Goal: Task Accomplishment & Management: Complete application form

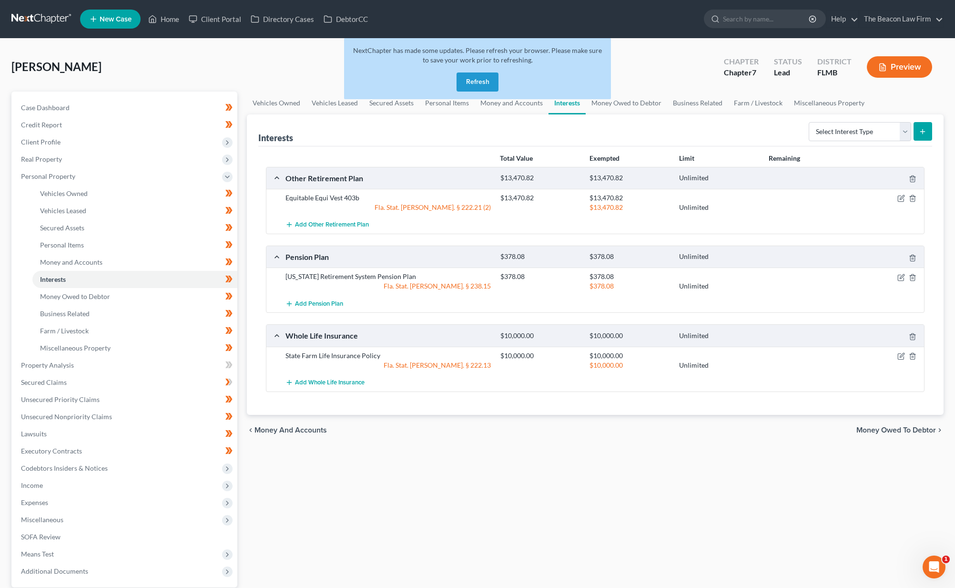
click at [468, 81] on button "Refresh" at bounding box center [478, 81] width 42 height 19
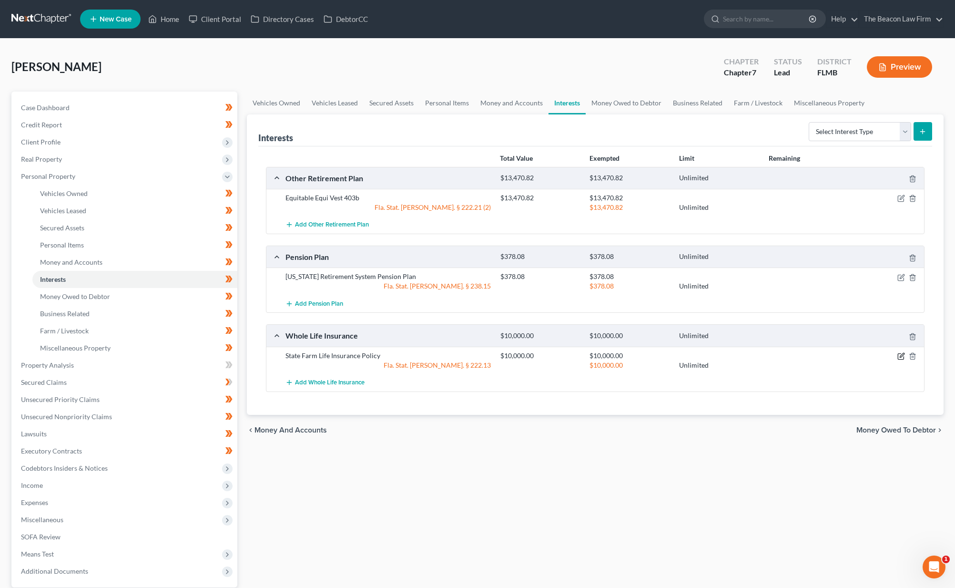
click at [901, 354] on icon "button" at bounding box center [901, 356] width 8 height 8
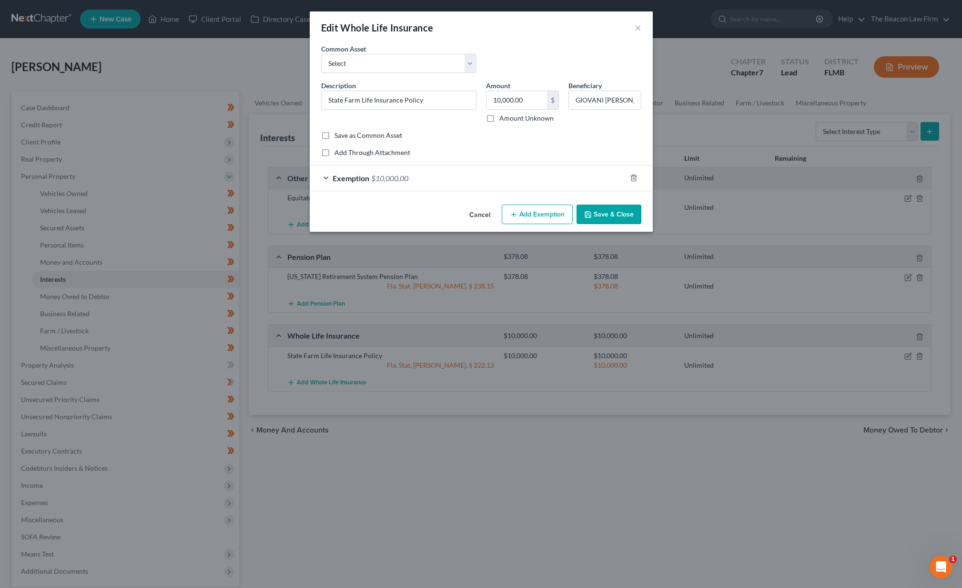
click at [481, 214] on button "Cancel" at bounding box center [480, 214] width 36 height 19
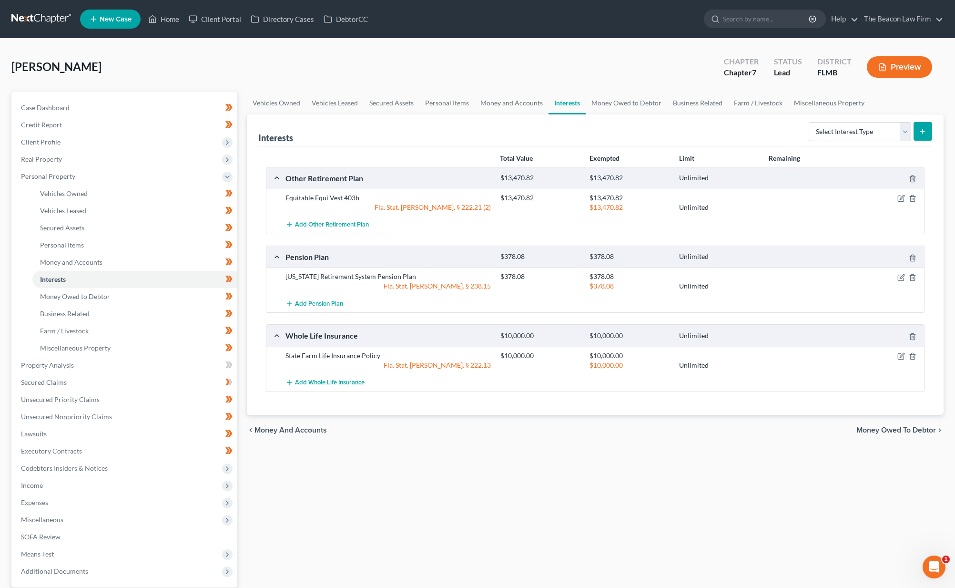
click at [55, 17] on link at bounding box center [41, 18] width 61 height 17
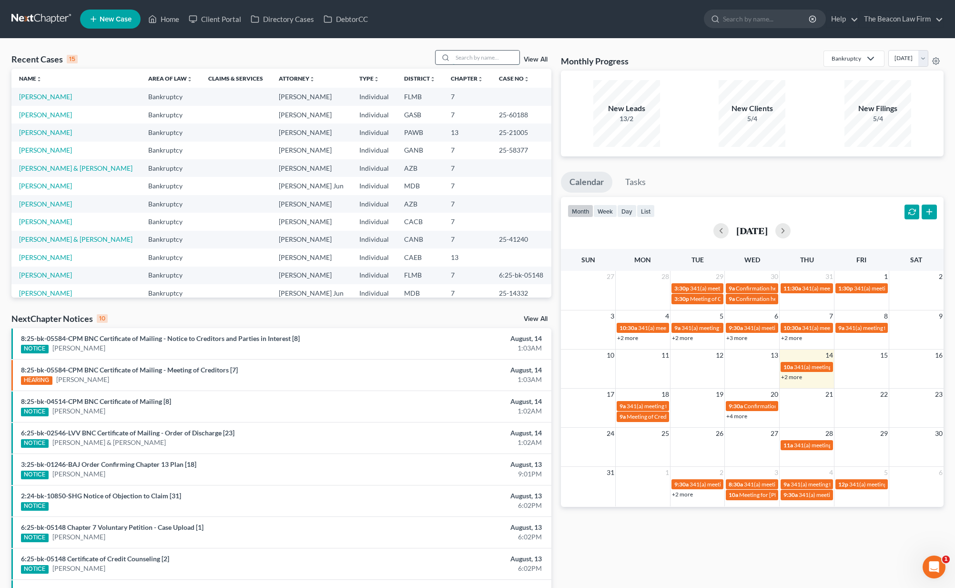
click at [503, 57] on input "search" at bounding box center [486, 58] width 67 height 14
type input "coleman"
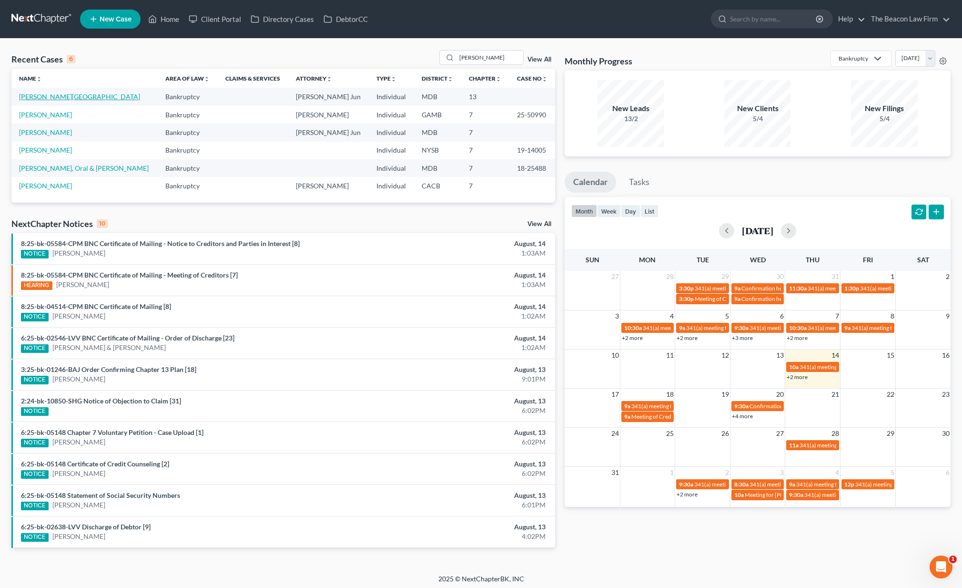
click at [62, 99] on link "Coleman, Tahitia" at bounding box center [79, 96] width 121 height 8
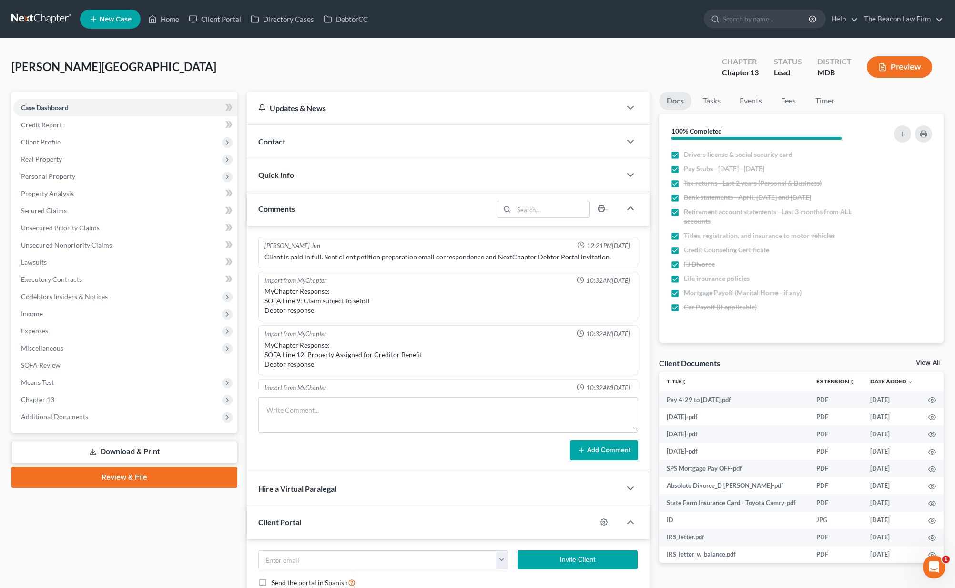
scroll to position [482, 0]
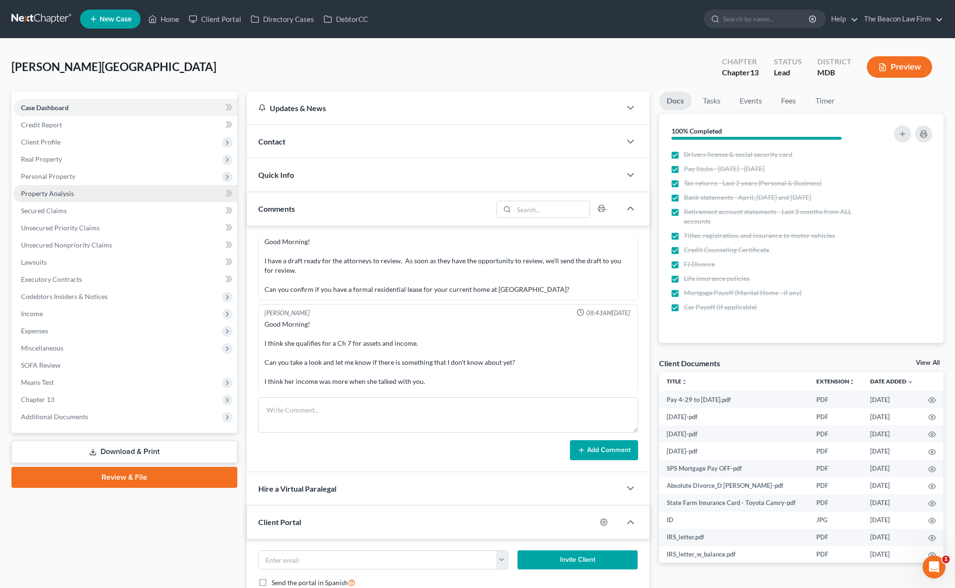
click at [45, 200] on link "Property Analysis" at bounding box center [125, 193] width 224 height 17
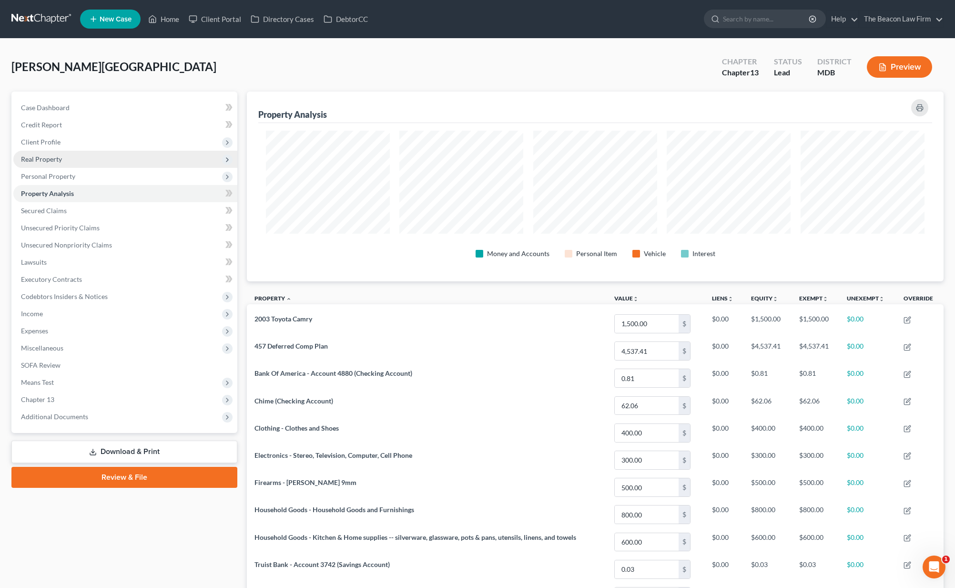
click at [110, 160] on span "Real Property" at bounding box center [125, 159] width 224 height 17
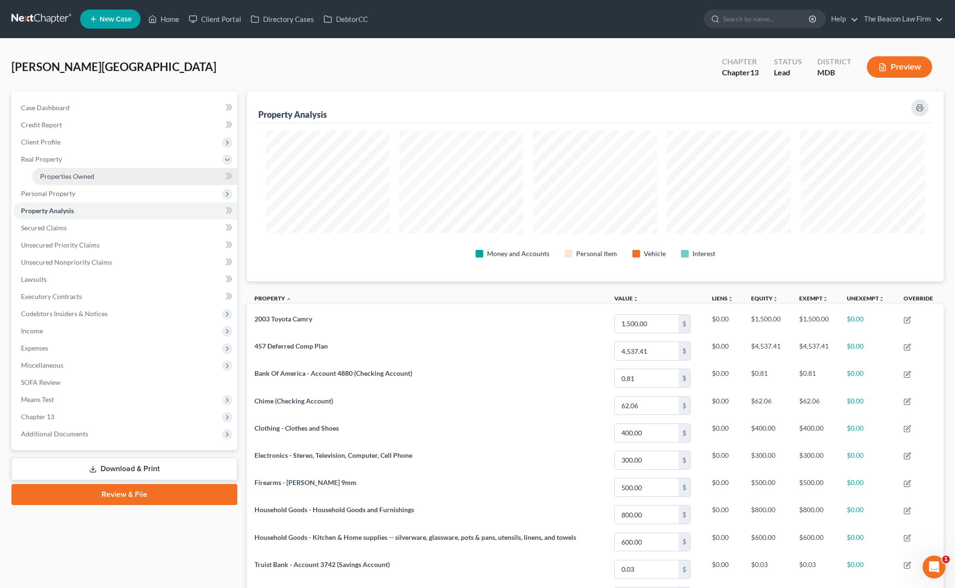
click at [109, 174] on link "Properties Owned" at bounding box center [134, 176] width 205 height 17
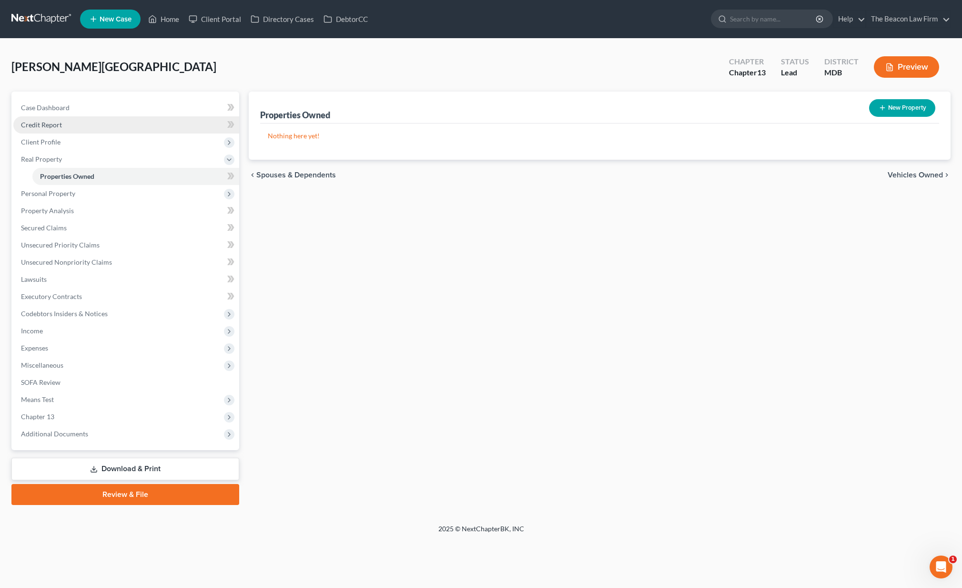
click at [105, 128] on link "Credit Report" at bounding box center [126, 124] width 226 height 17
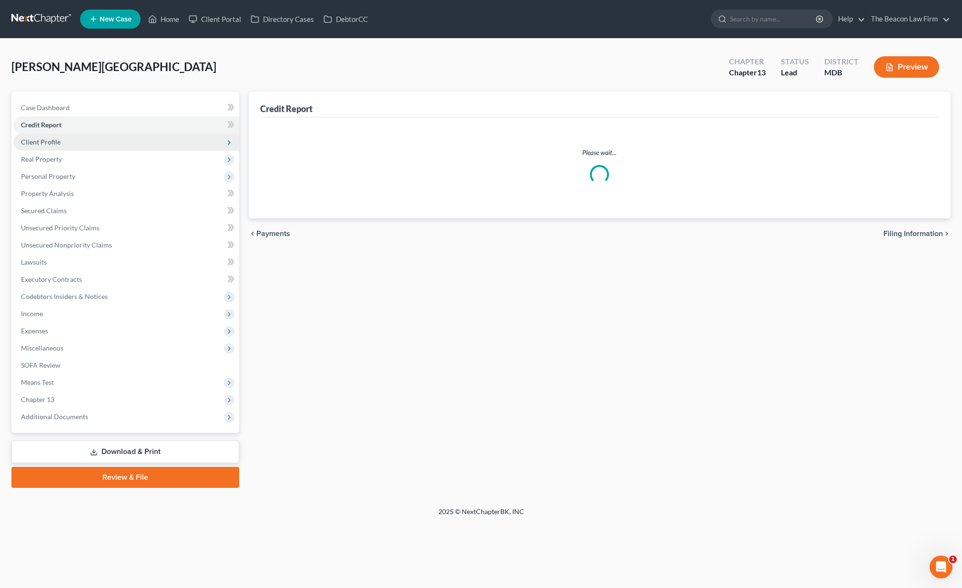
click at [98, 144] on span "Client Profile" at bounding box center [126, 141] width 226 height 17
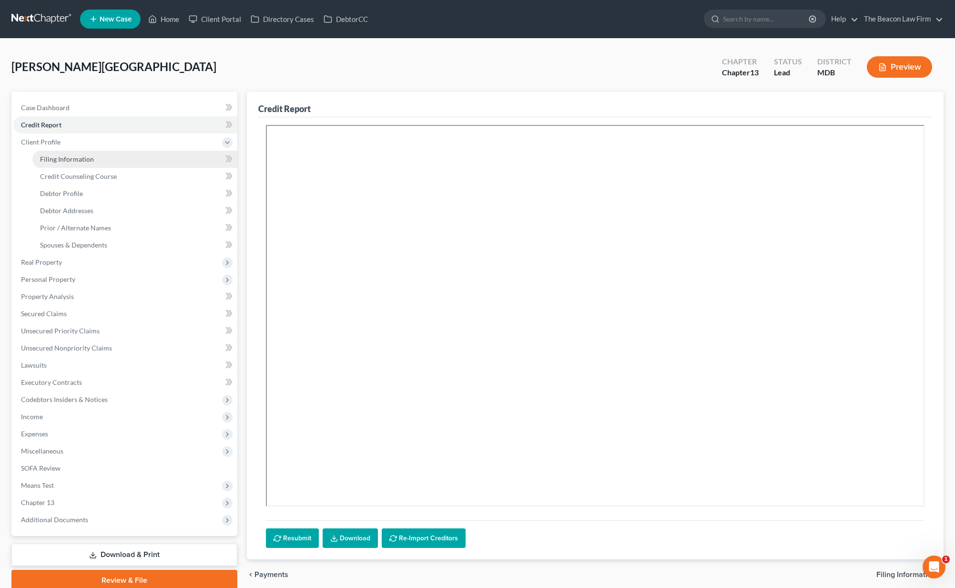
click at [92, 164] on link "Filing Information" at bounding box center [134, 159] width 205 height 17
select select "1"
select select "0"
select select "3"
select select "21"
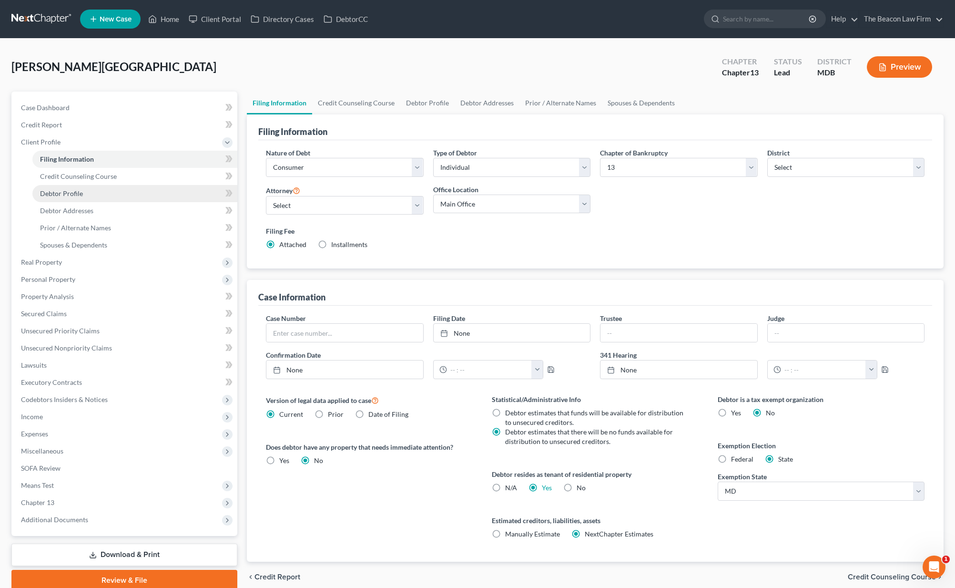
click at [91, 185] on link "Debtor Profile" at bounding box center [134, 193] width 205 height 17
select select "3"
select select "1"
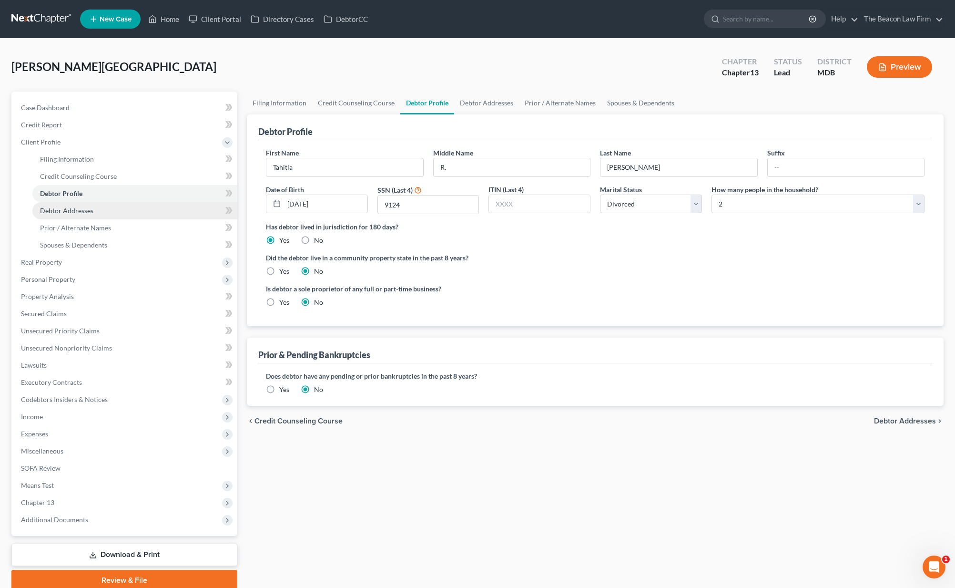
click at [89, 204] on link "Debtor Addresses" at bounding box center [134, 210] width 205 height 17
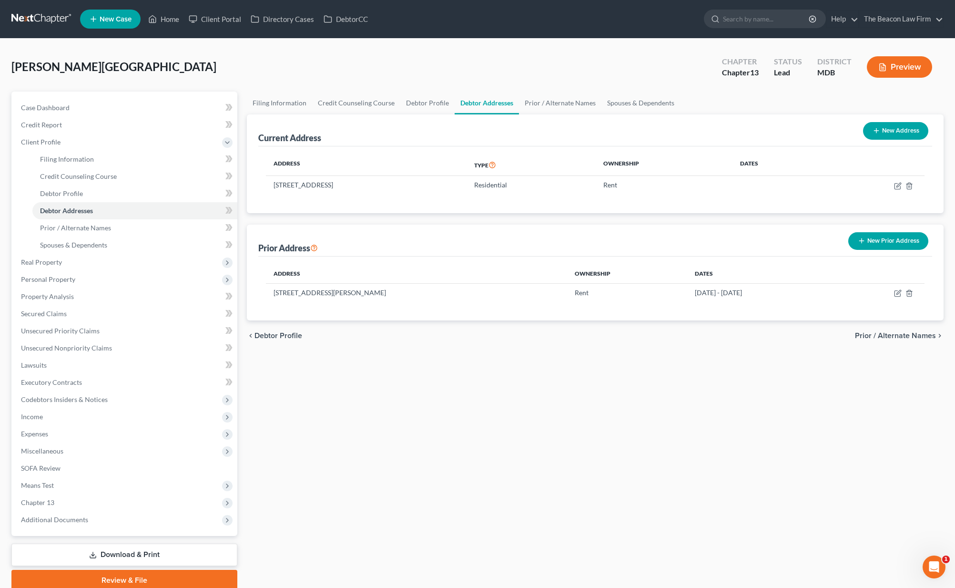
click at [65, 21] on link at bounding box center [41, 18] width 61 height 17
